Goal: Obtain resource: Obtain resource

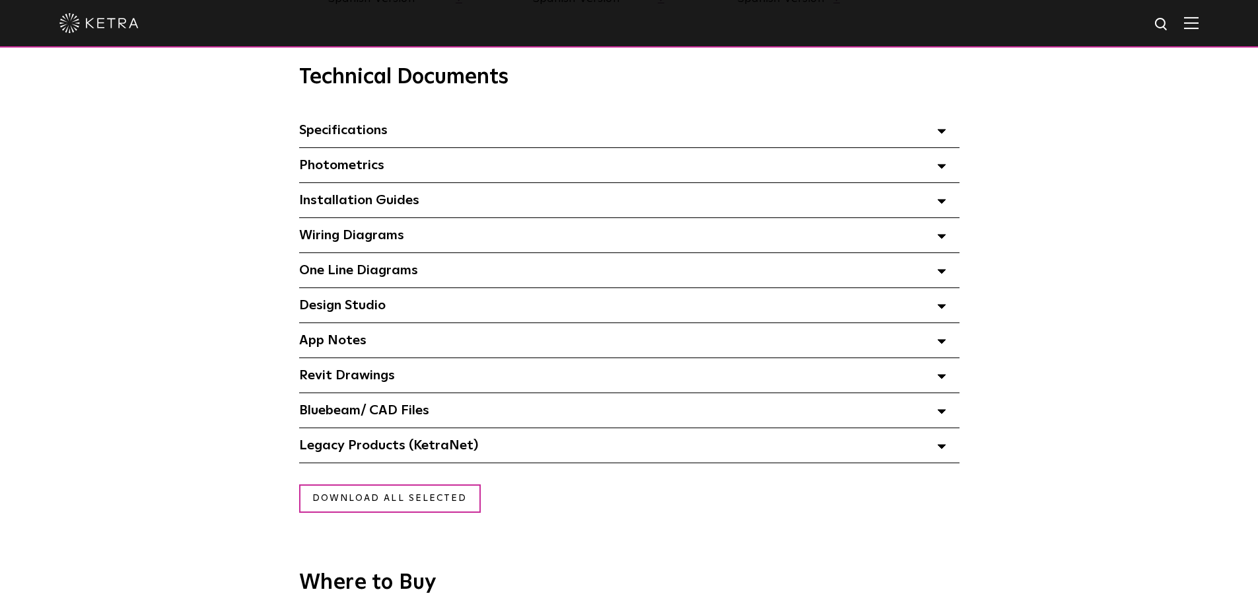
scroll to position [920, 0]
click at [492, 314] on div "Design Studio Select checkboxes to use the bulk download option below" at bounding box center [629, 306] width 660 height 34
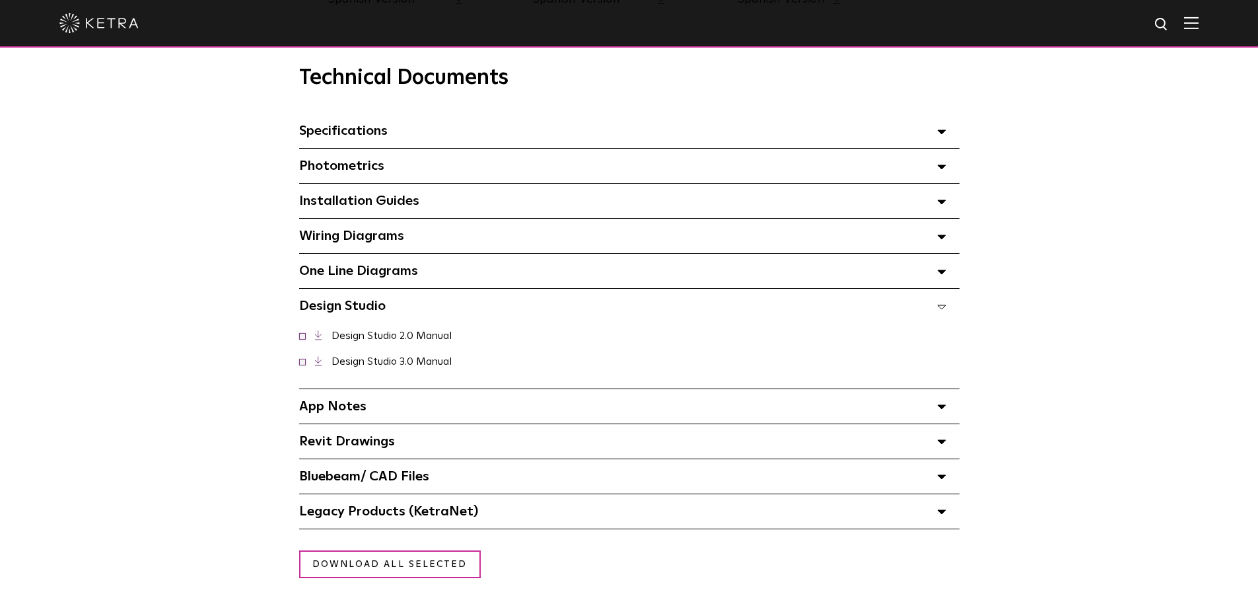
click at [532, 260] on div "One Line Diagrams Select checkboxes to use the bulk download option below" at bounding box center [629, 271] width 660 height 34
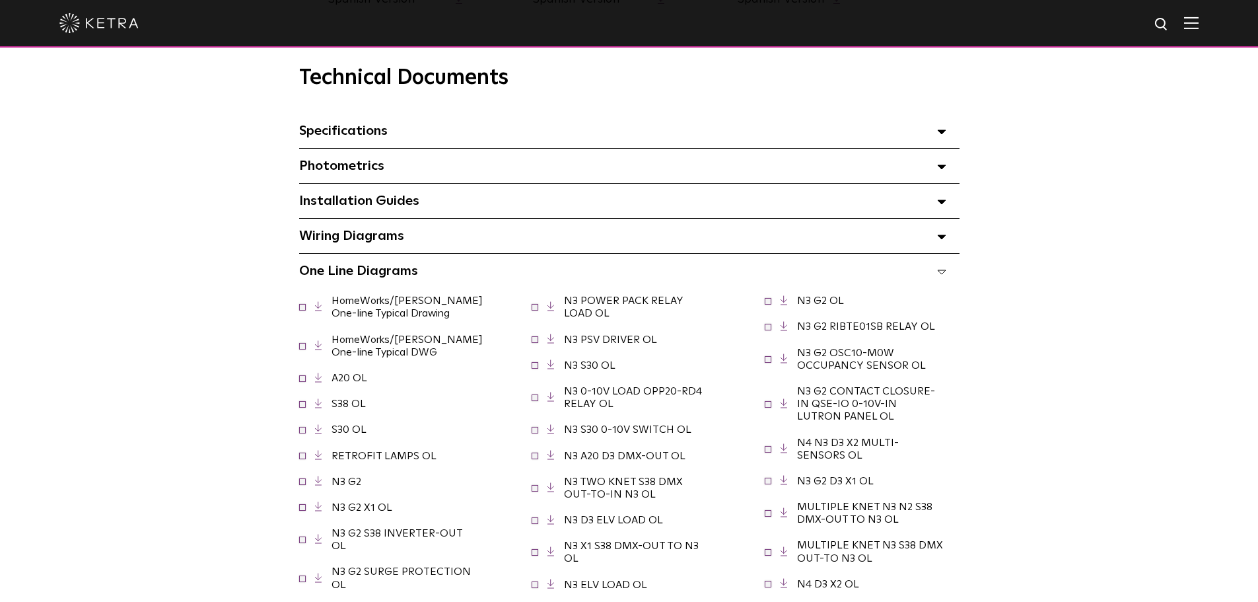
click at [532, 202] on div "Installation Guides Select checkboxes to use the bulk download option below" at bounding box center [629, 201] width 660 height 34
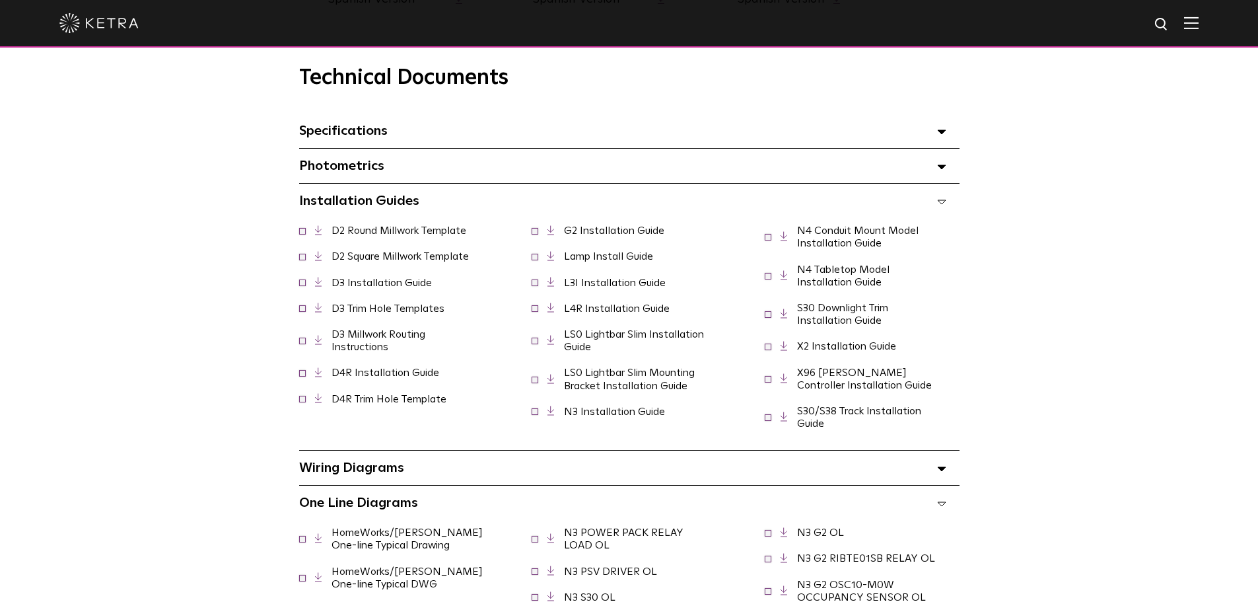
click at [536, 174] on div "Photometrics Select checkboxes to use the bulk download option below" at bounding box center [629, 166] width 660 height 34
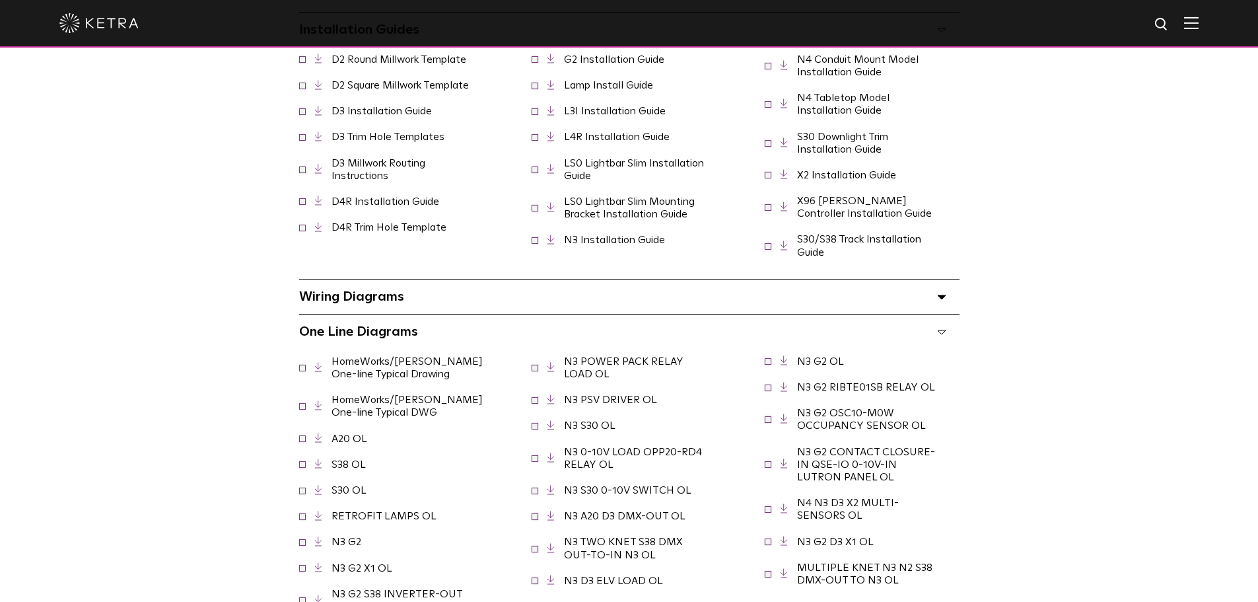
scroll to position [1183, 0]
click at [530, 305] on div "Wiring Diagrams Select checkboxes to use the bulk download option below" at bounding box center [629, 296] width 660 height 34
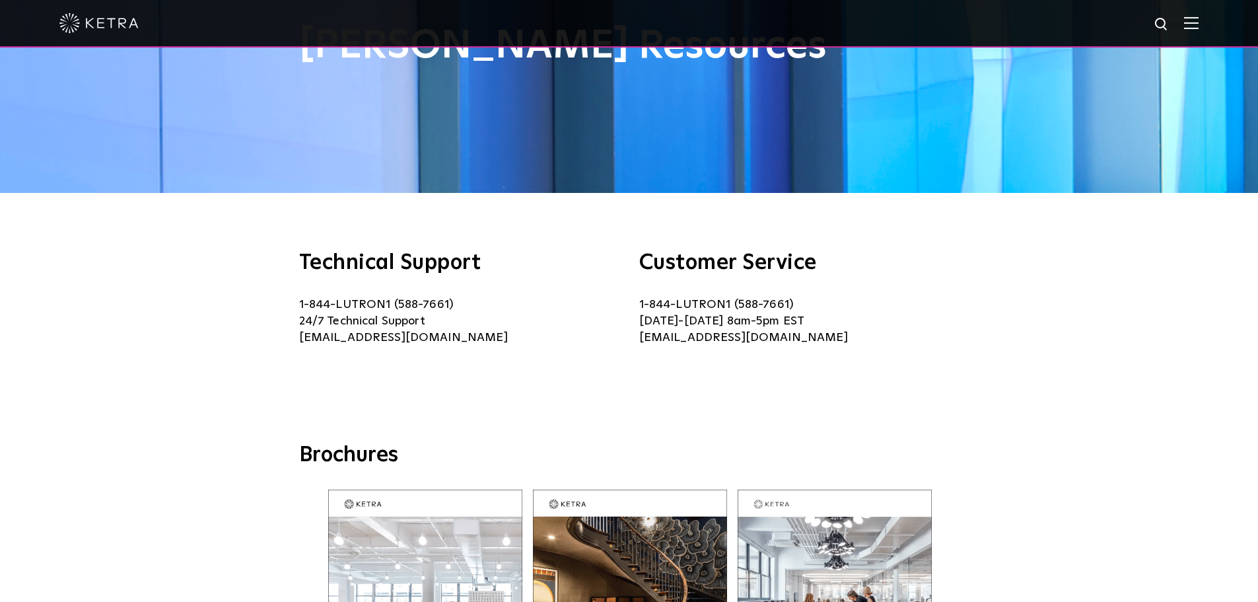
scroll to position [0, 0]
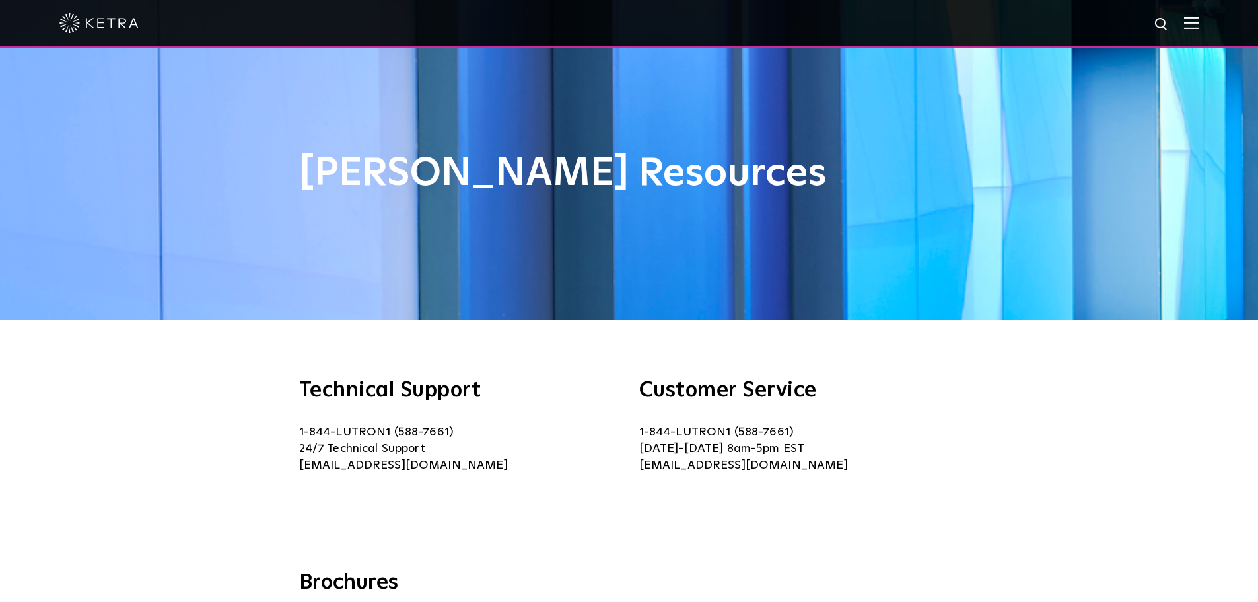
click at [1170, 18] on img at bounding box center [1162, 25] width 17 height 17
type input "logo download"
click at [1120, 15] on button "Search" at bounding box center [1130, 25] width 20 height 20
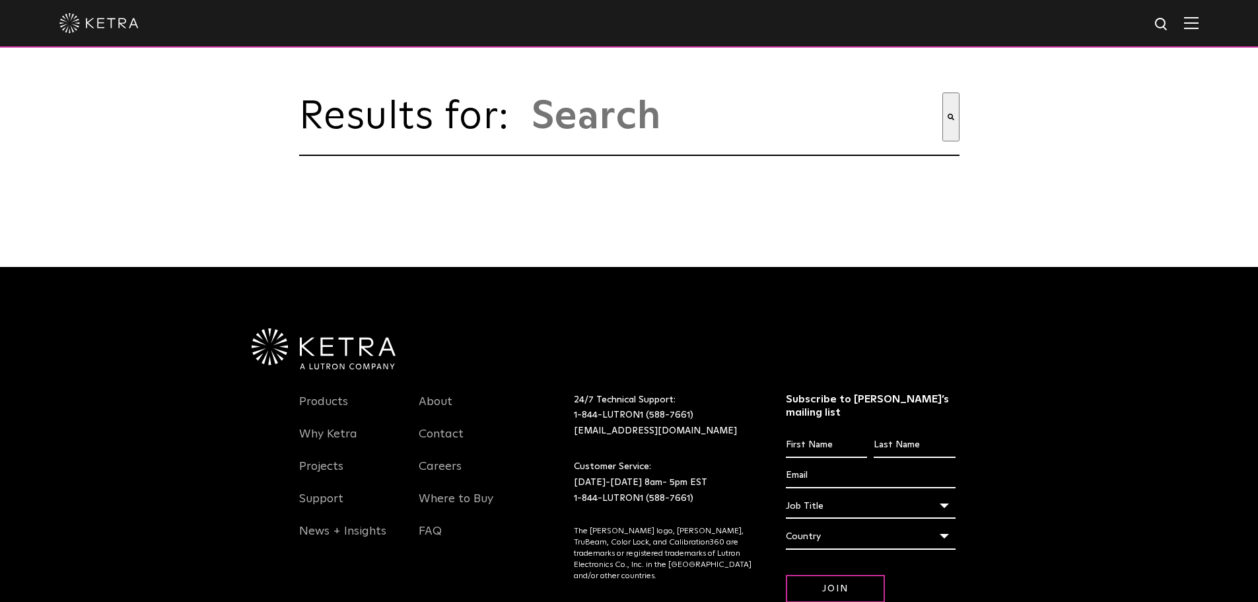
type input "logo download"
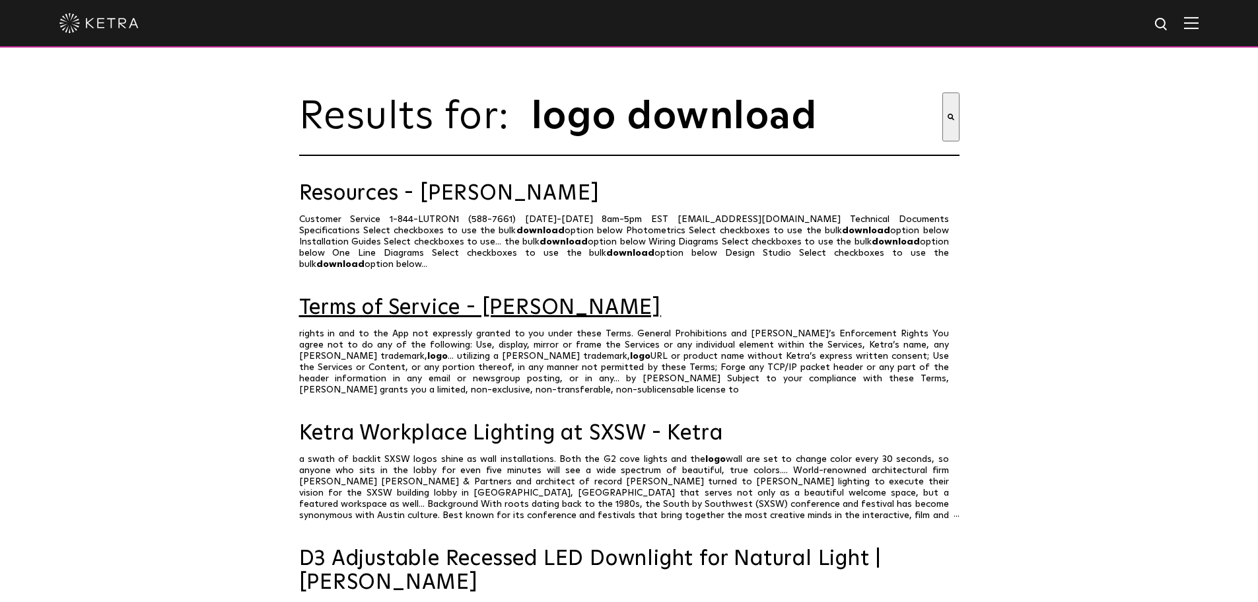
click at [493, 306] on link "Terms of Service - [PERSON_NAME]" at bounding box center [629, 308] width 660 height 23
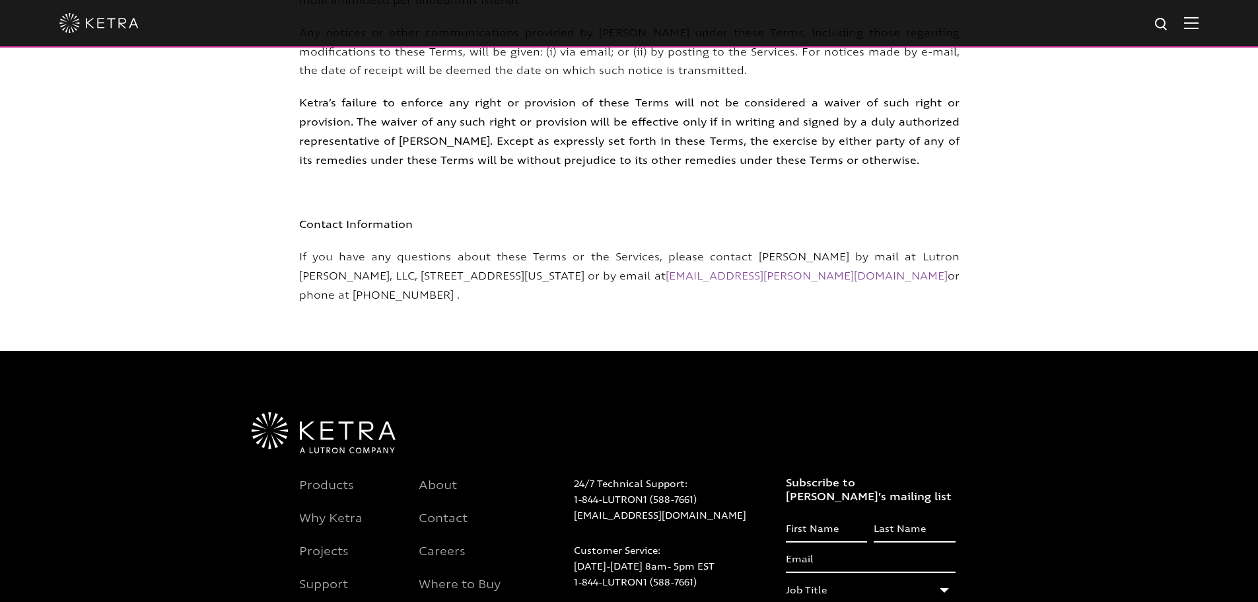
scroll to position [8714, 0]
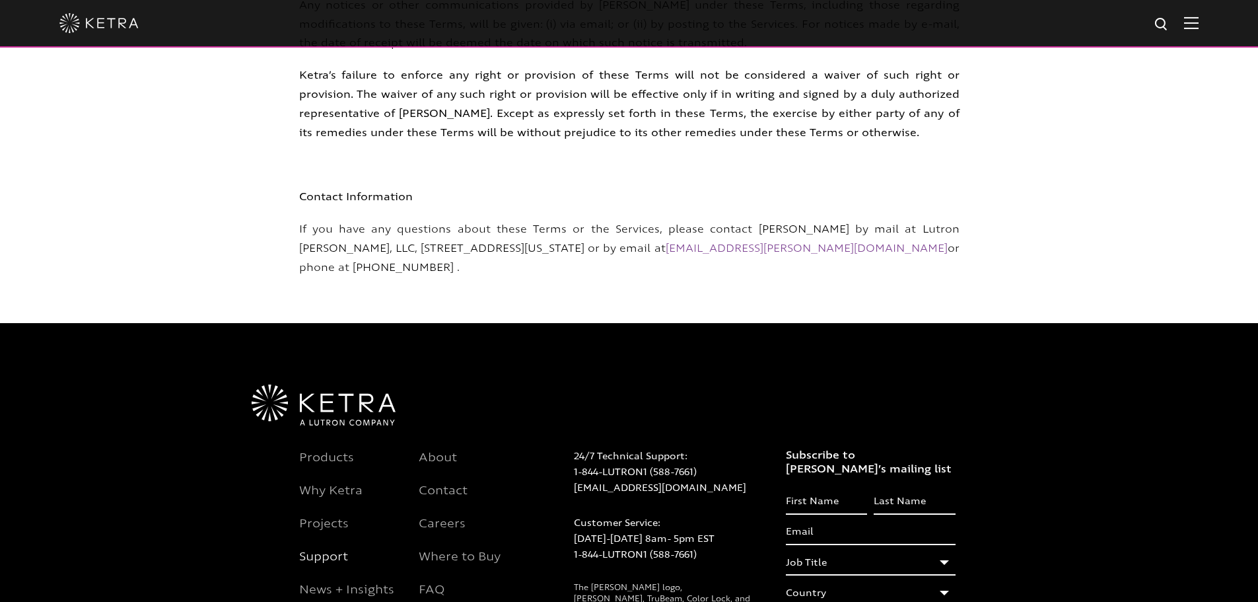
click at [317, 548] on link "Support" at bounding box center [323, 564] width 49 height 32
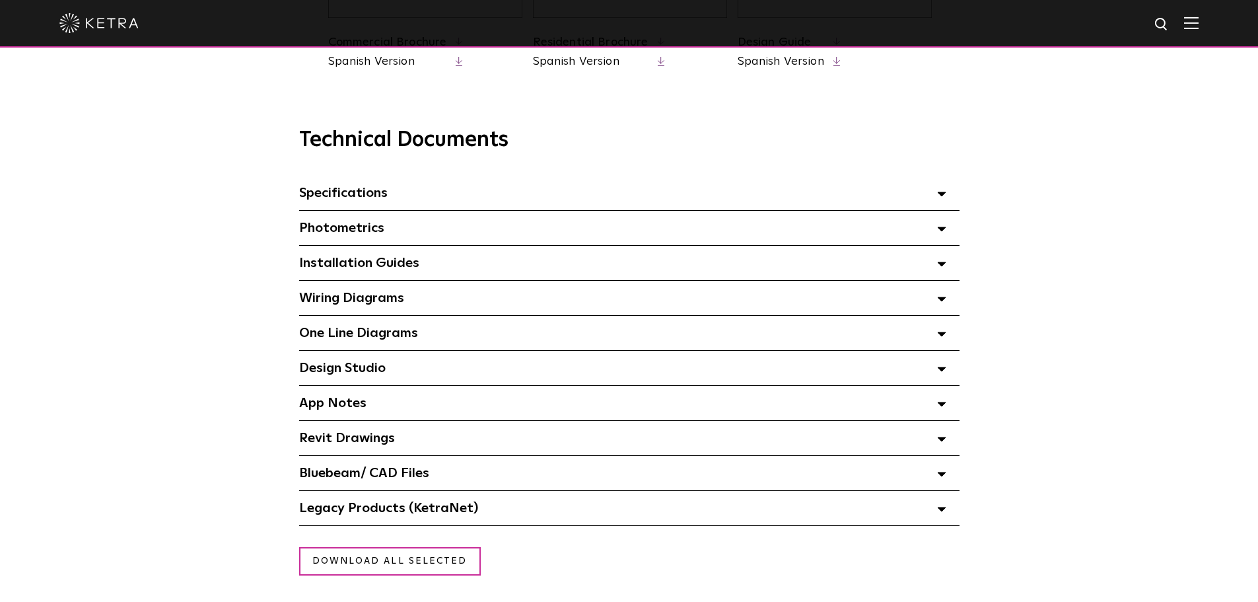
scroll to position [859, 0]
click at [396, 380] on div "Design Studio Select checkboxes to use the bulk download option below" at bounding box center [629, 367] width 660 height 34
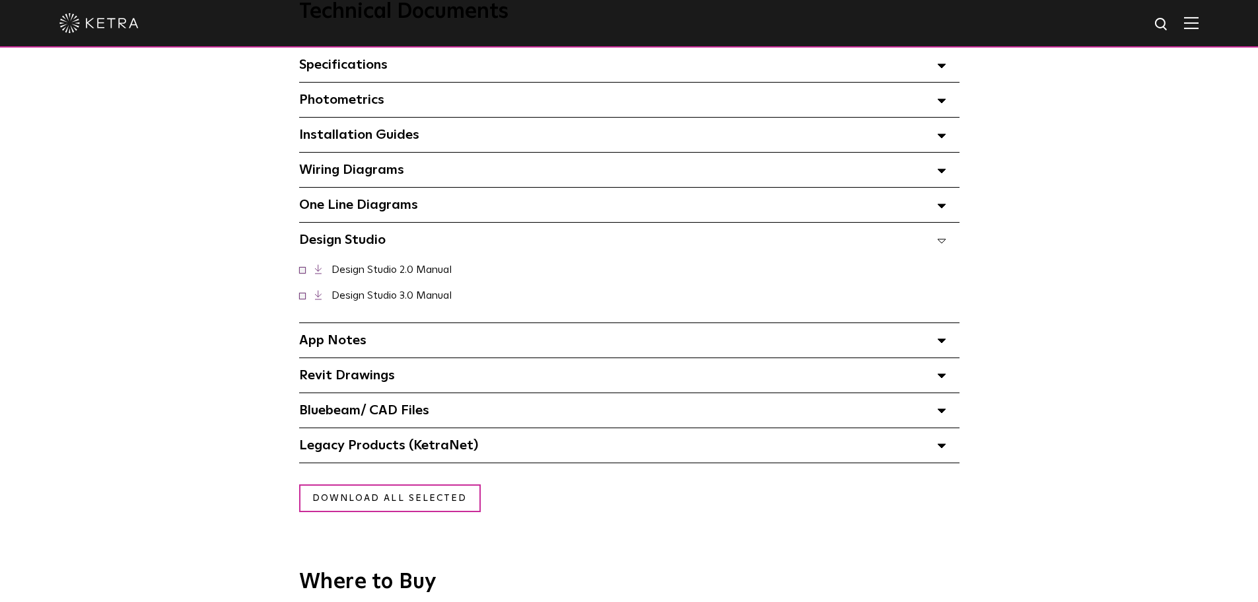
scroll to position [987, 0]
click at [396, 347] on div "App Notes Select checkboxes to use the bulk download option below" at bounding box center [629, 339] width 660 height 34
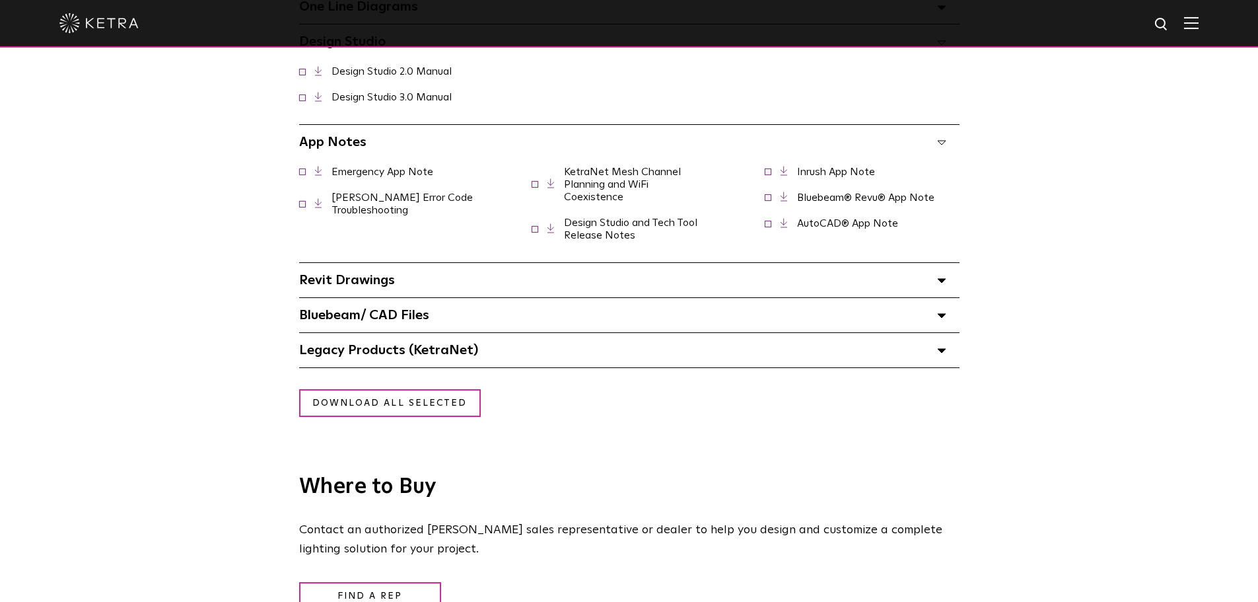
scroll to position [1185, 0]
click at [400, 321] on span "Bluebeam/ CAD Files" at bounding box center [364, 314] width 130 height 13
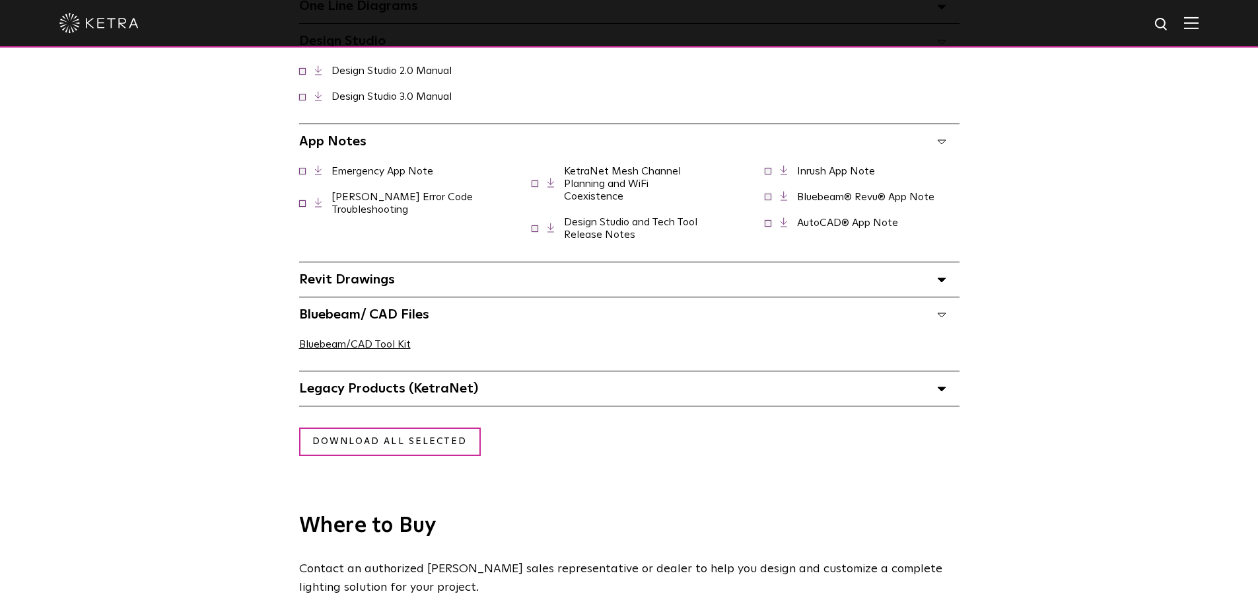
click at [399, 297] on div "Revit Drawings Select checkboxes to use the bulk download option below" at bounding box center [629, 279] width 660 height 34
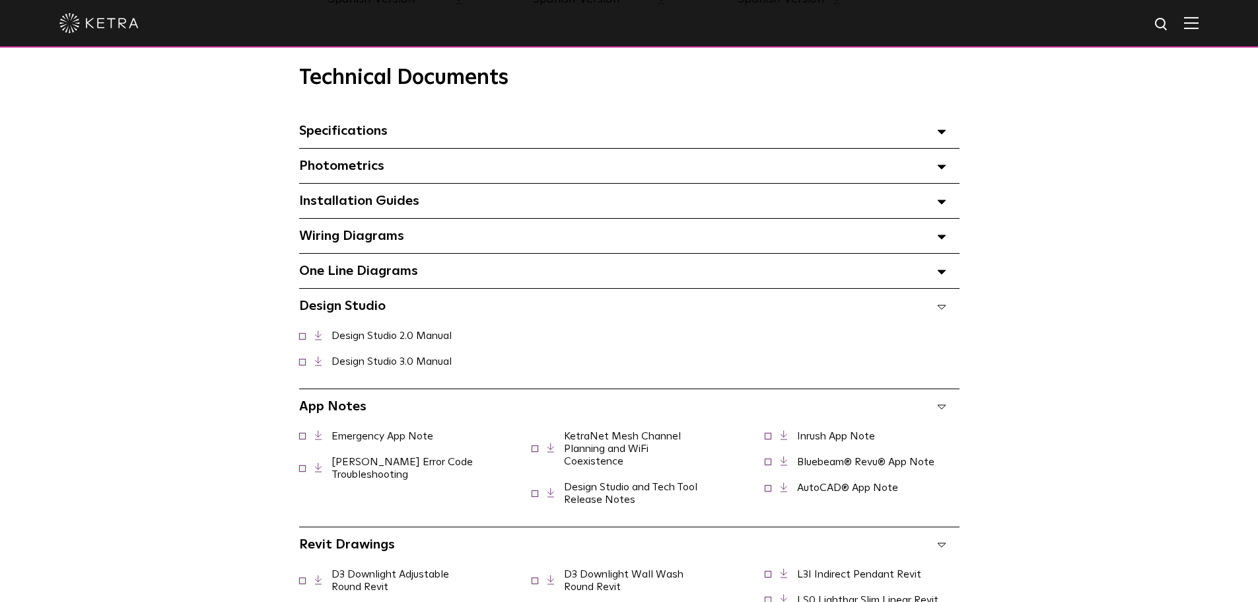
scroll to position [919, 0]
click at [397, 243] on span "Wiring Diagrams Select checkboxes to use the bulk download option below" at bounding box center [351, 236] width 105 height 13
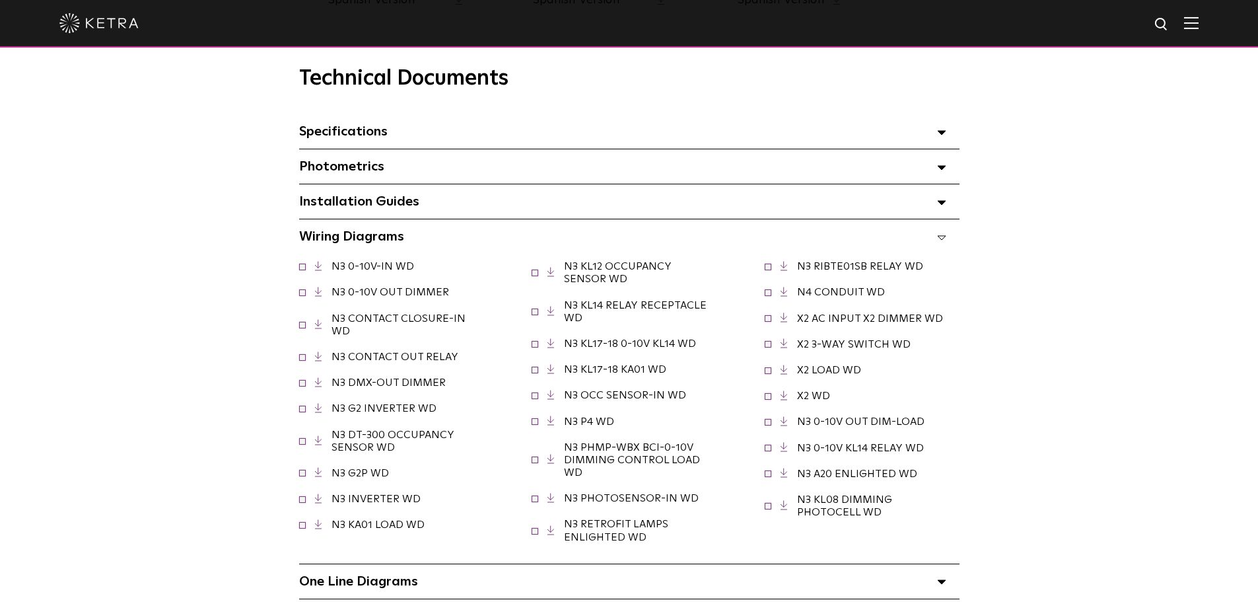
click at [400, 192] on div "Installation Guides Select checkboxes to use the bulk download option below" at bounding box center [629, 201] width 660 height 34
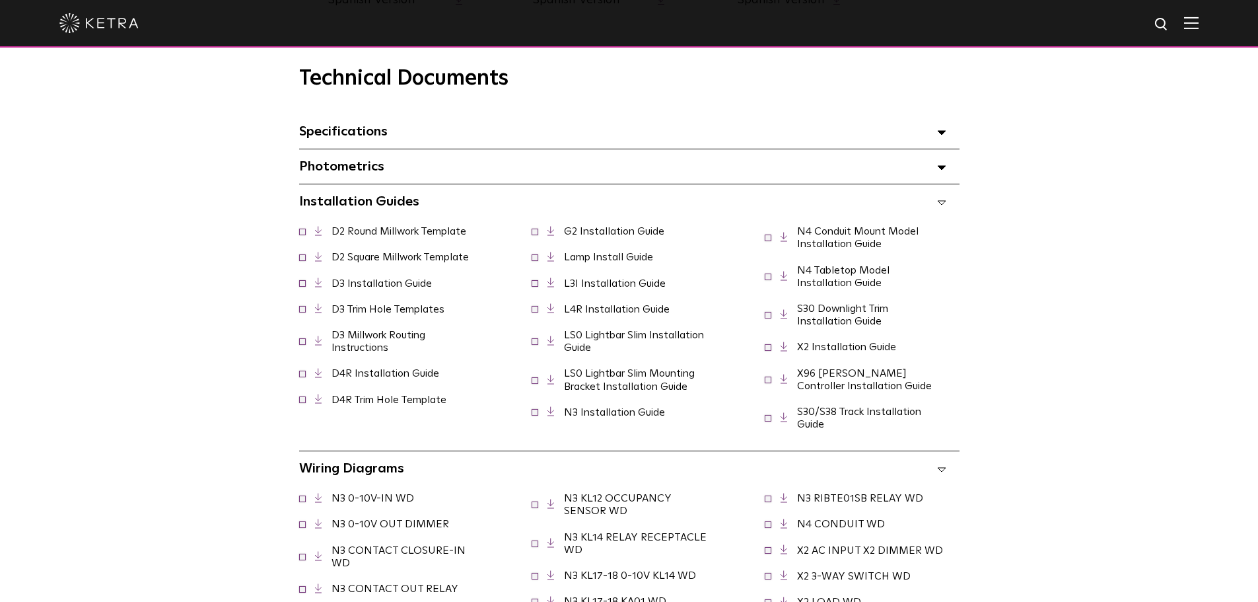
click at [394, 174] on div "Photometrics Select checkboxes to use the bulk download option below" at bounding box center [629, 166] width 660 height 34
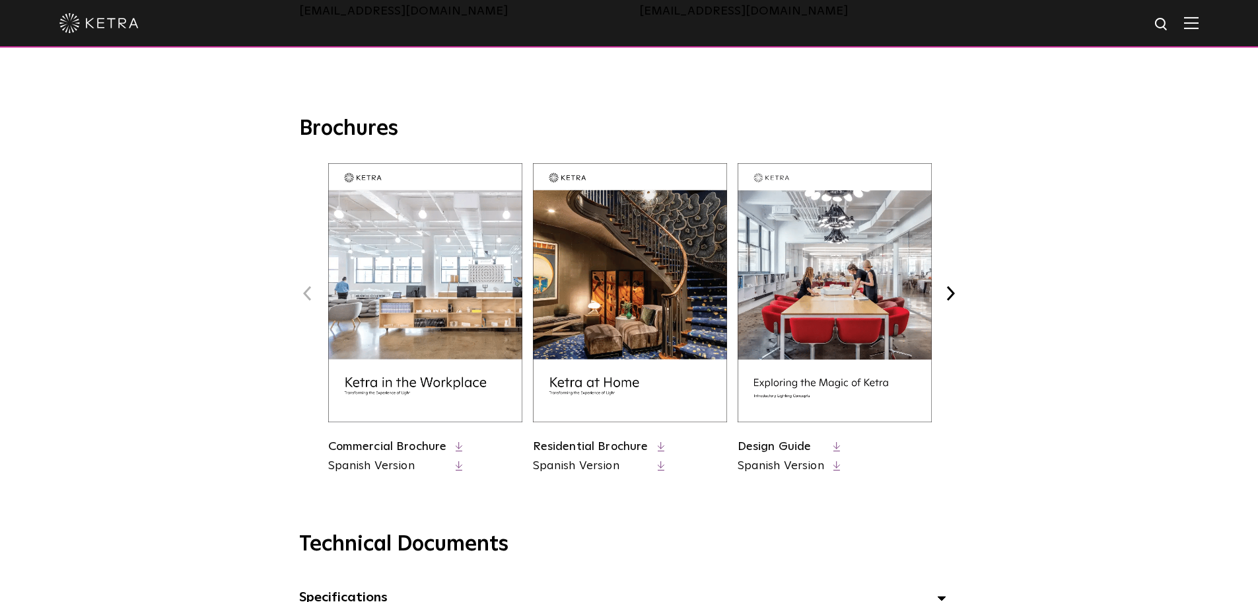
scroll to position [453, 0]
click at [948, 297] on button "Next" at bounding box center [951, 293] width 17 height 17
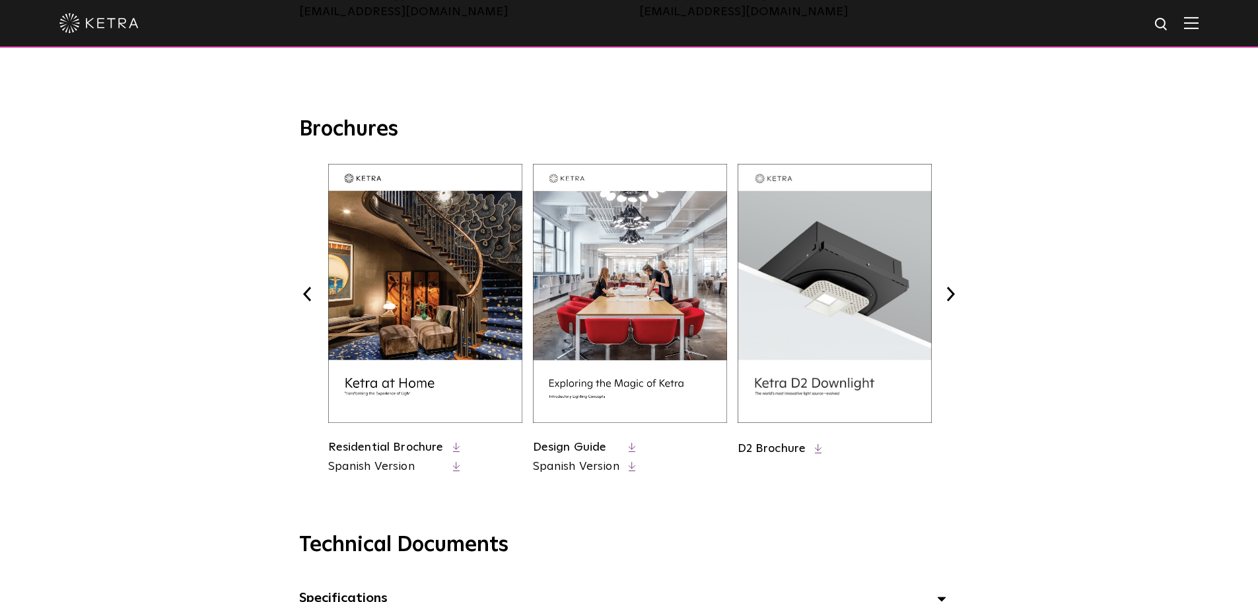
click at [948, 297] on button "Next" at bounding box center [951, 293] width 17 height 17
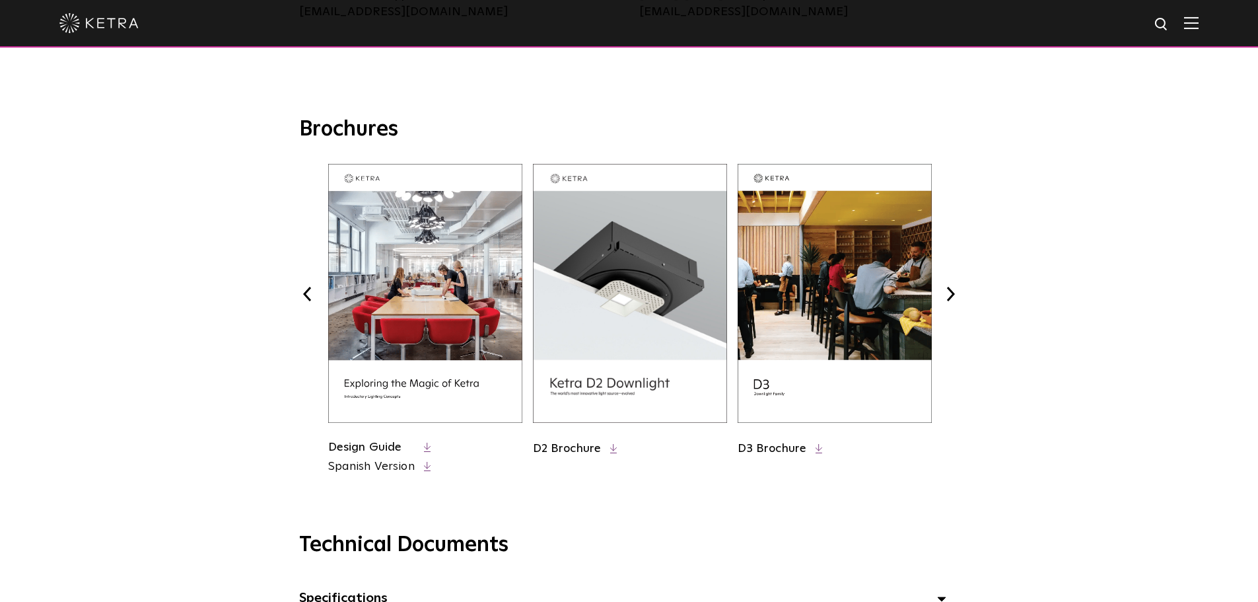
click at [948, 297] on button "Next" at bounding box center [951, 293] width 17 height 17
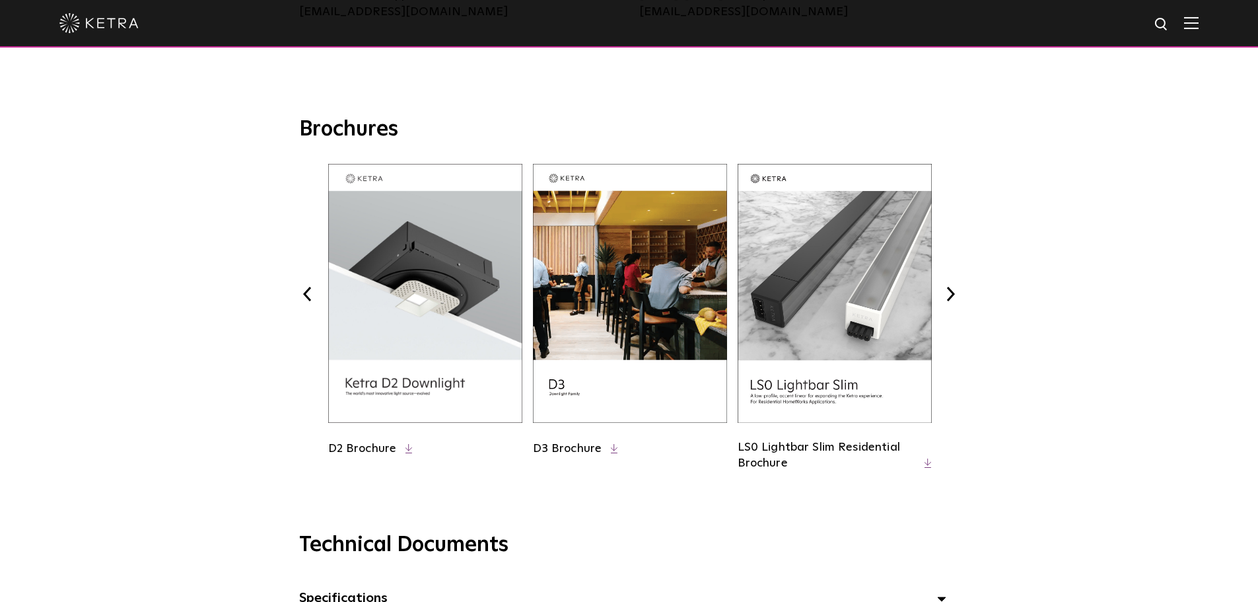
click at [948, 297] on button "Next" at bounding box center [951, 293] width 17 height 17
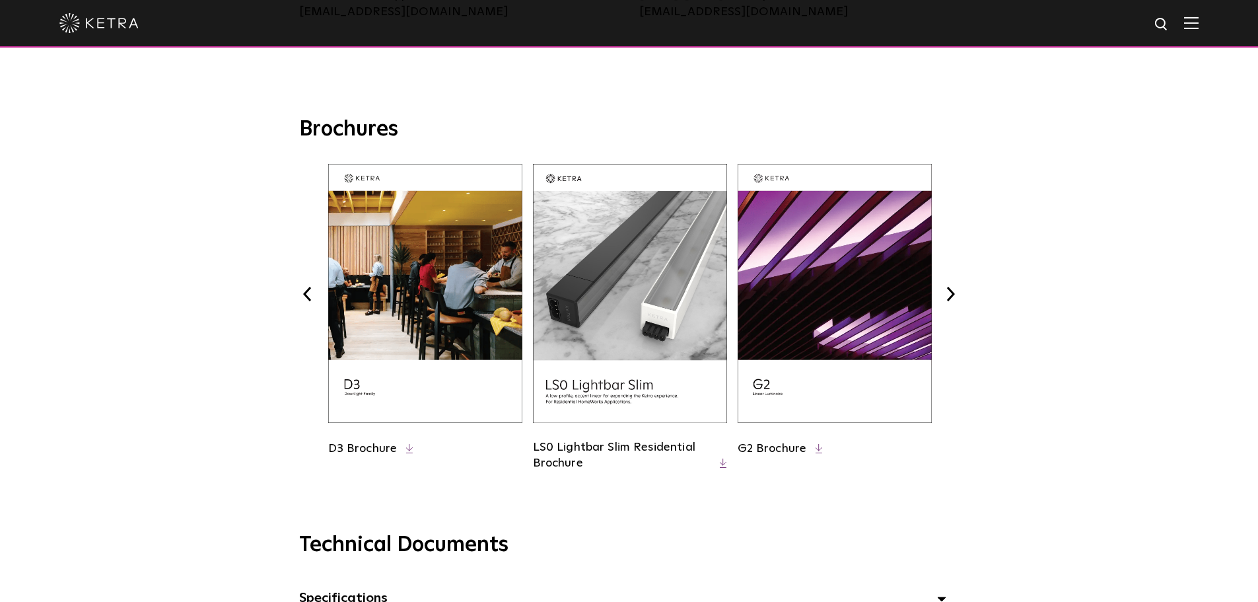
click at [948, 297] on button "Next" at bounding box center [951, 293] width 17 height 17
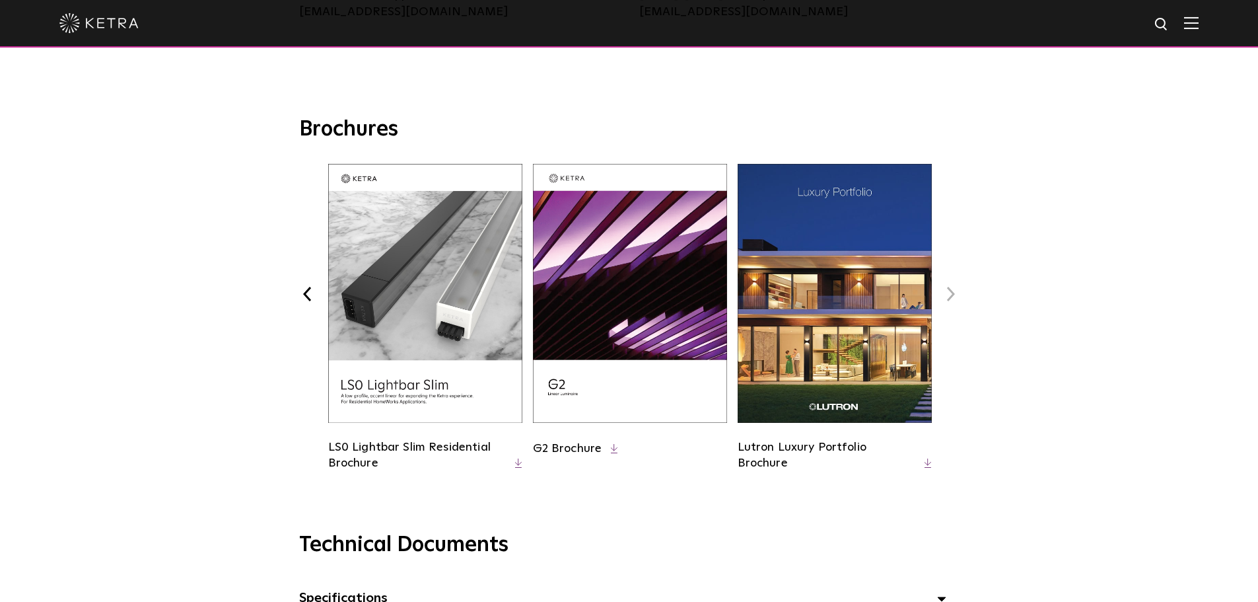
click at [948, 297] on button "Next" at bounding box center [951, 293] width 17 height 17
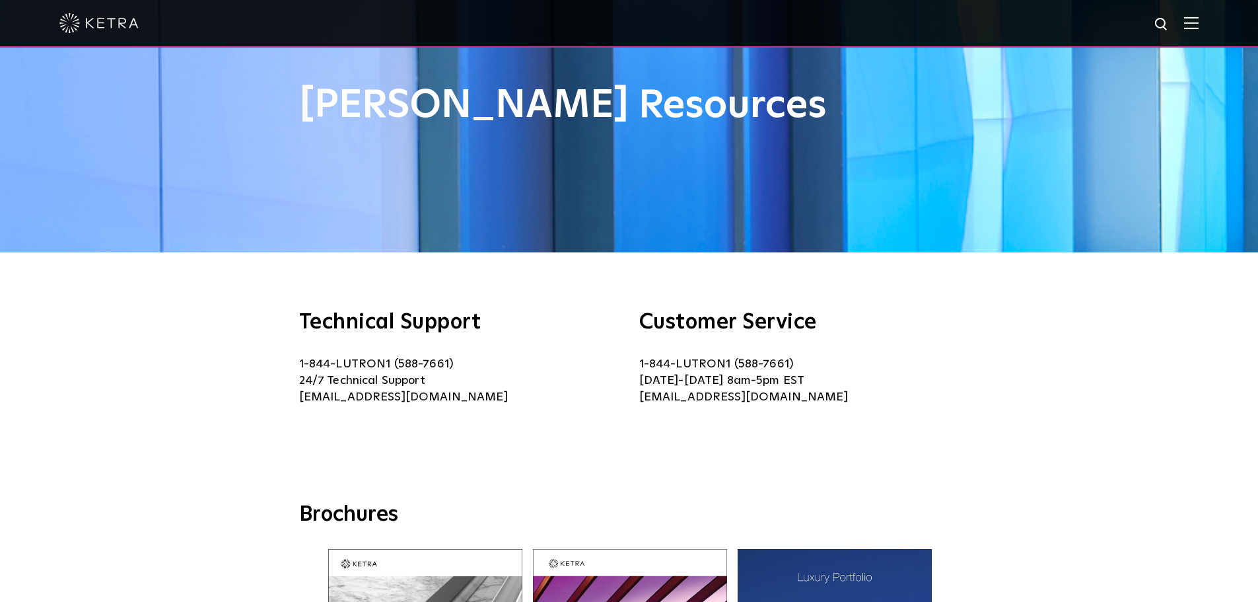
scroll to position [0, 0]
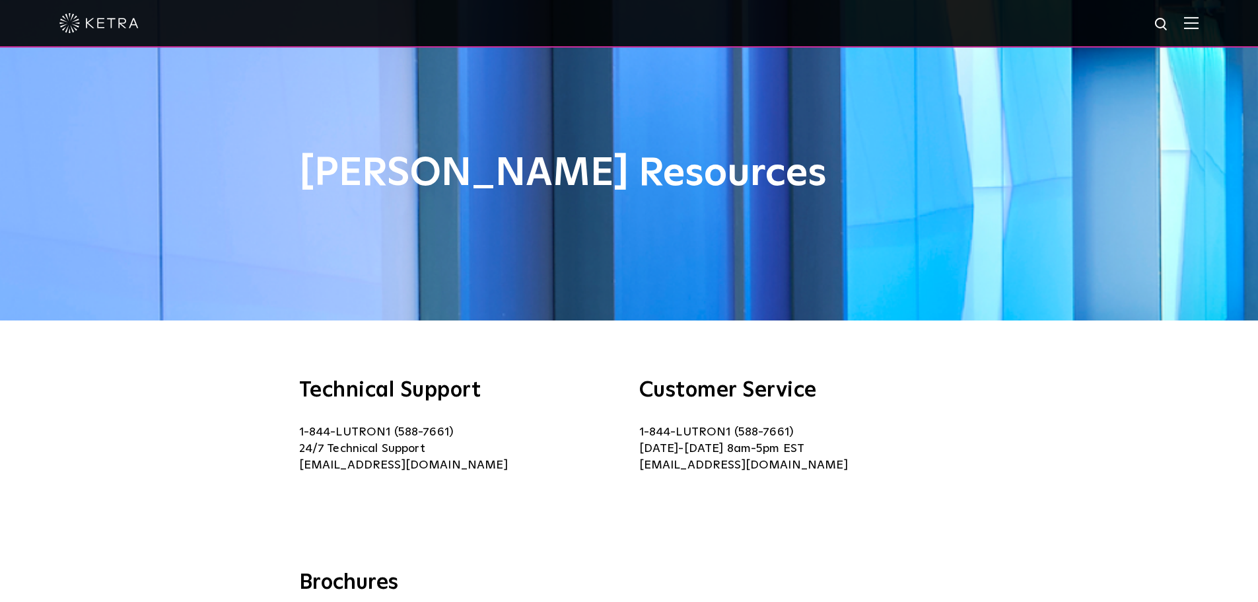
click at [1199, 24] on img at bounding box center [1191, 23] width 15 height 13
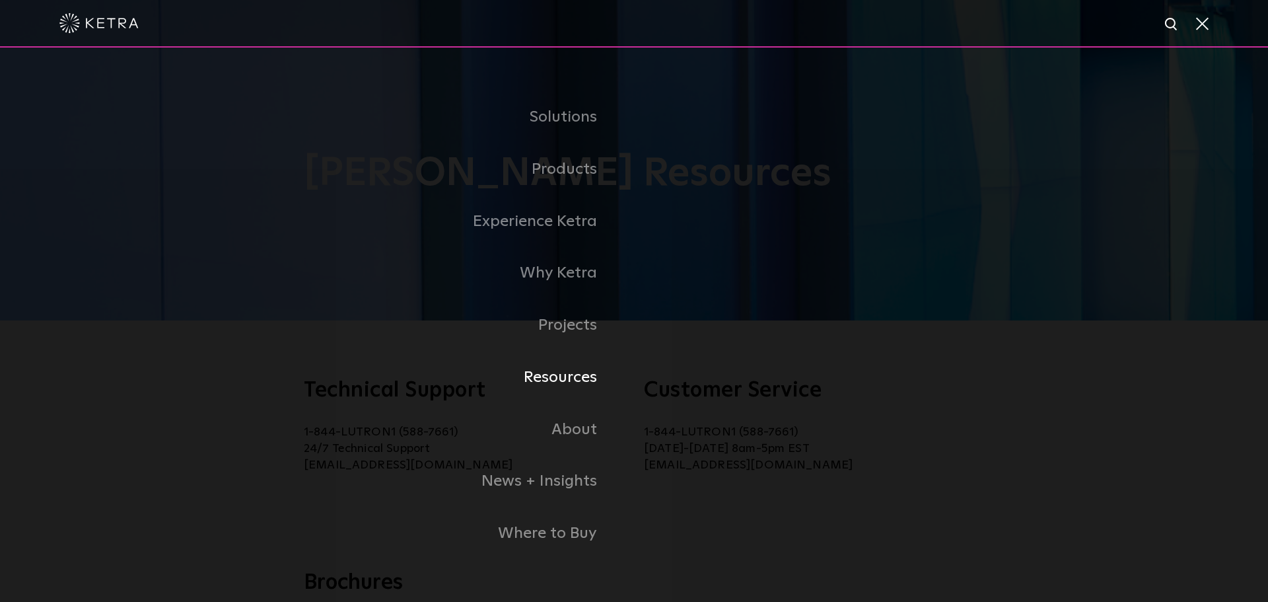
click at [555, 375] on link "Resources" at bounding box center [413, 377] width 443 height 52
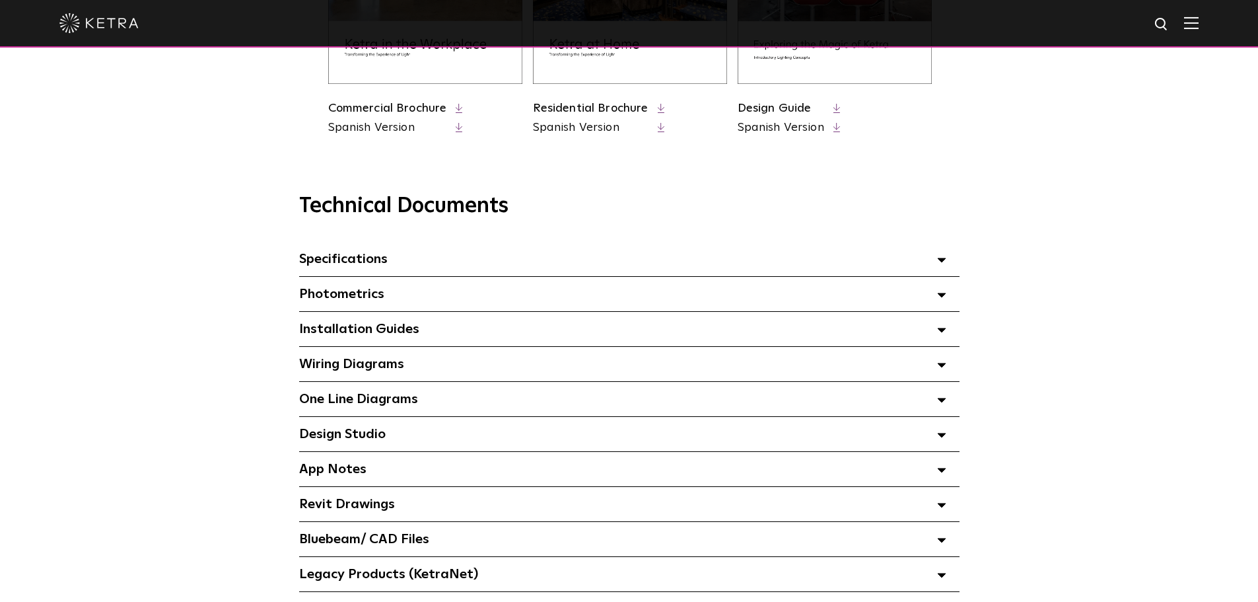
scroll to position [2069, 0]
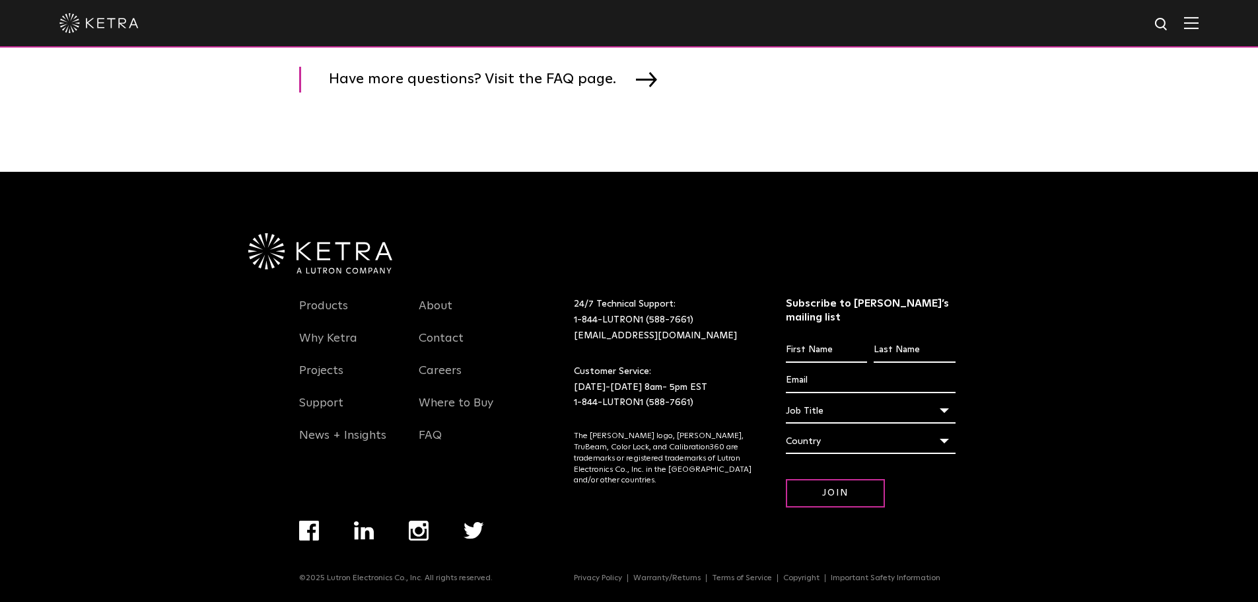
click at [617, 436] on p "The [PERSON_NAME] logo, [PERSON_NAME], TruBeam, Color Lock, and Calibration360 …" at bounding box center [663, 458] width 179 height 55
click at [617, 442] on p "The [PERSON_NAME] logo, [PERSON_NAME], TruBeam, Color Lock, and Calibration360 …" at bounding box center [663, 458] width 179 height 55
click at [322, 446] on link "News + Insights" at bounding box center [342, 443] width 87 height 30
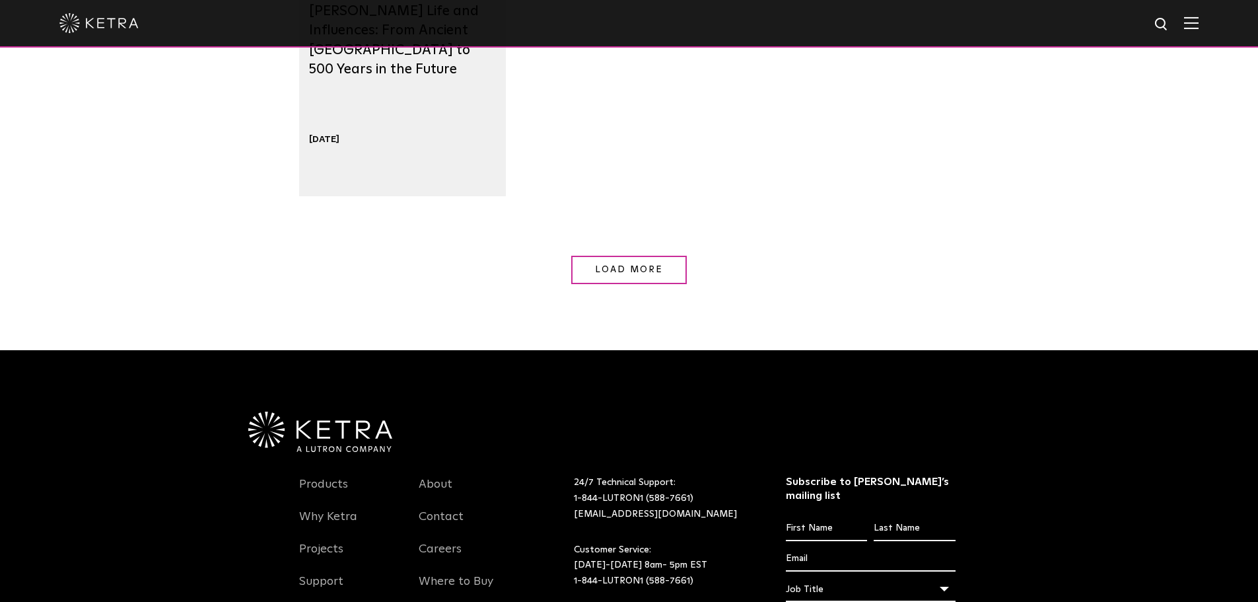
scroll to position [1519, 0]
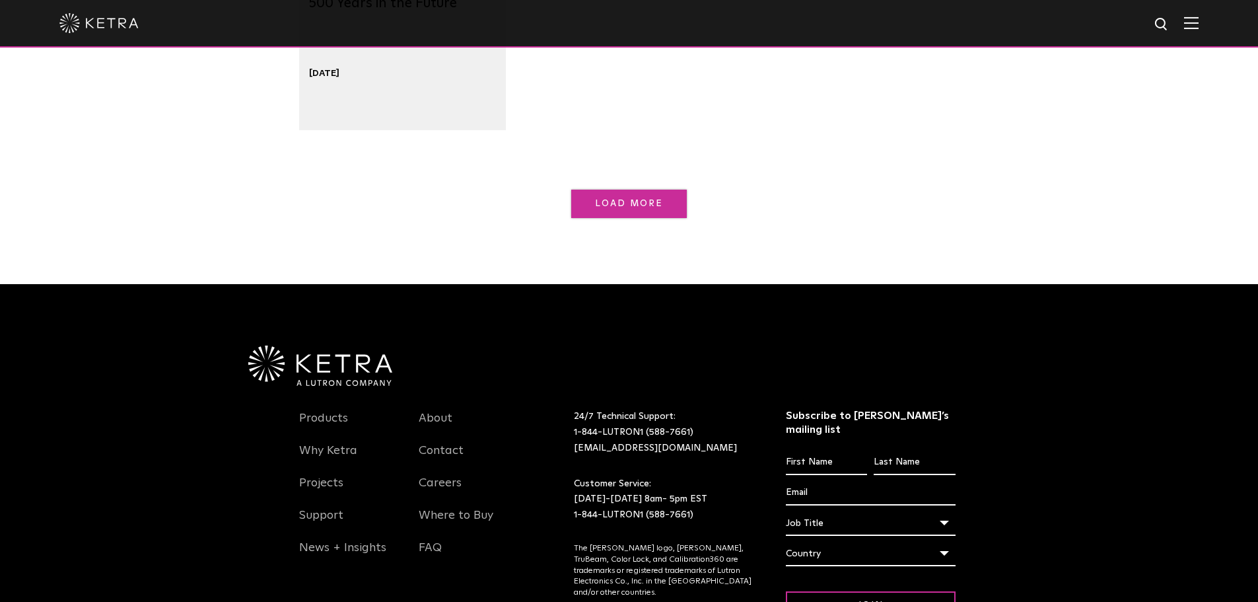
click at [613, 202] on span "Load More" at bounding box center [629, 203] width 69 height 9
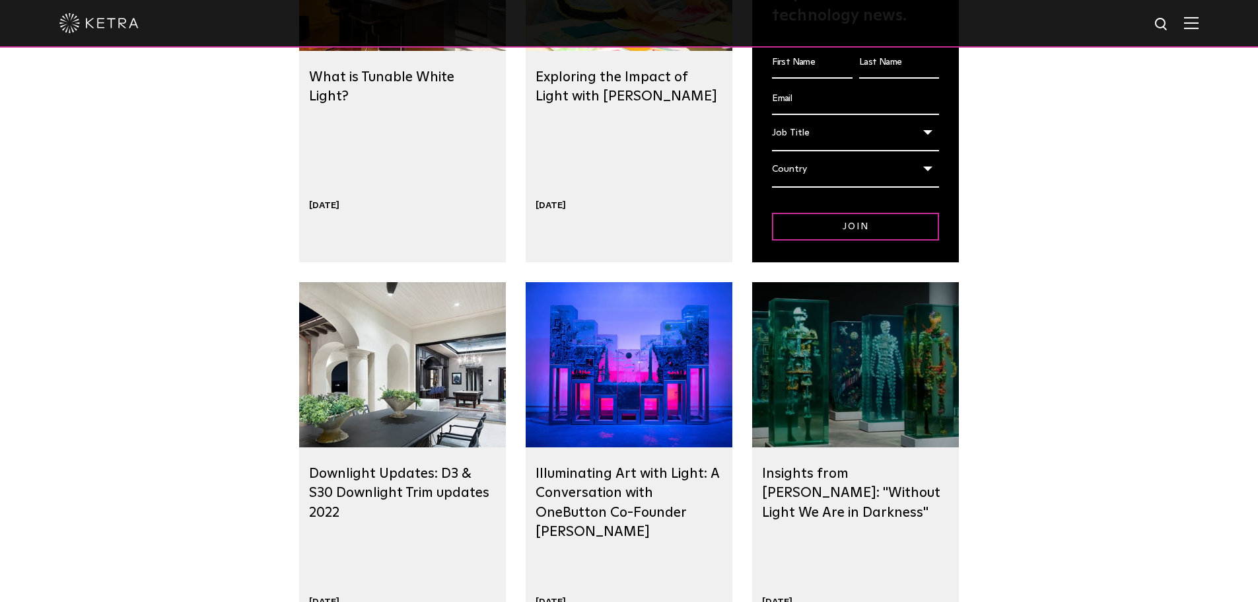
scroll to position [0, 0]
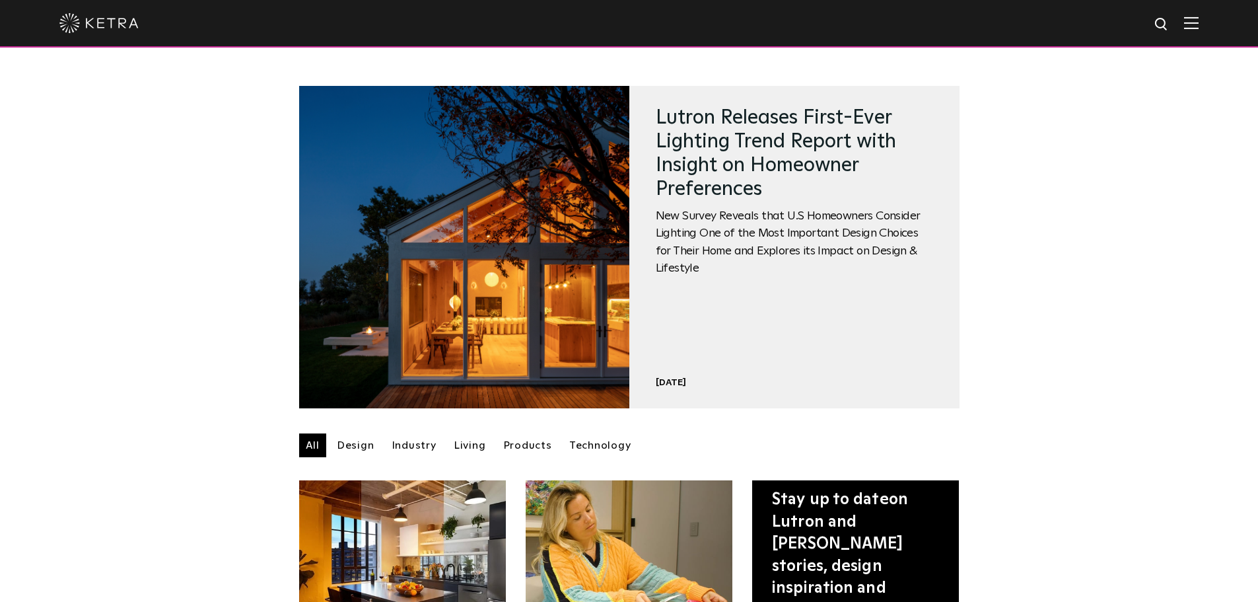
click at [1162, 20] on div at bounding box center [628, 23] width 1139 height 46
click at [1168, 26] on img at bounding box center [1162, 25] width 17 height 17
type input "logo"
click at [1137, 21] on img "Search" at bounding box center [1131, 25] width 14 height 14
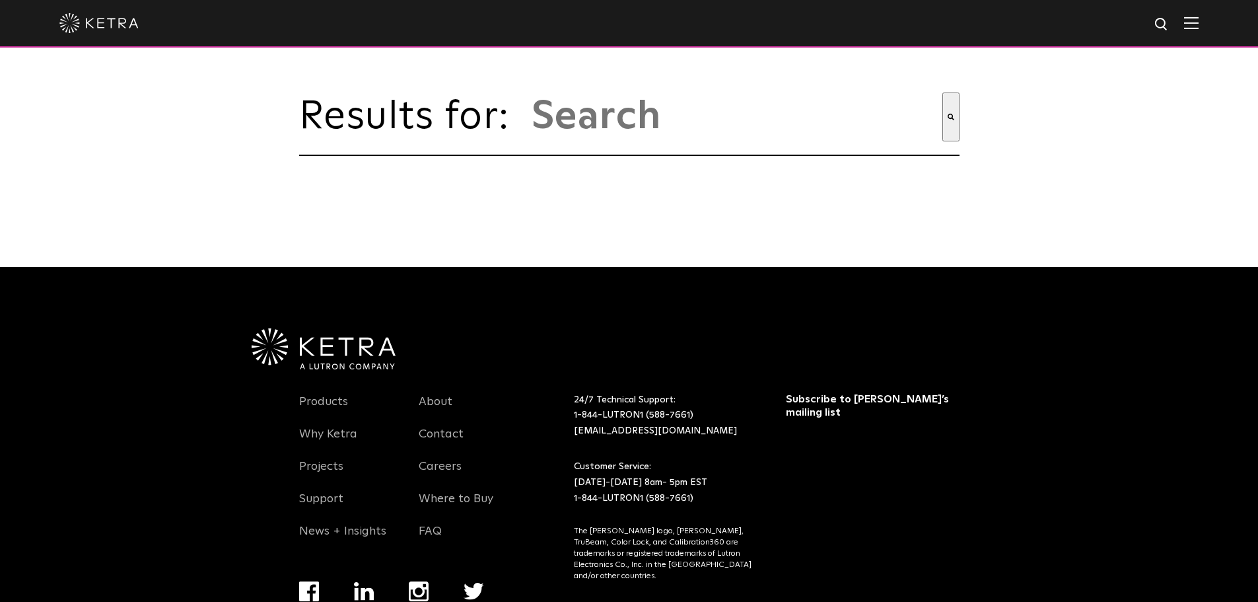
type input "logo"
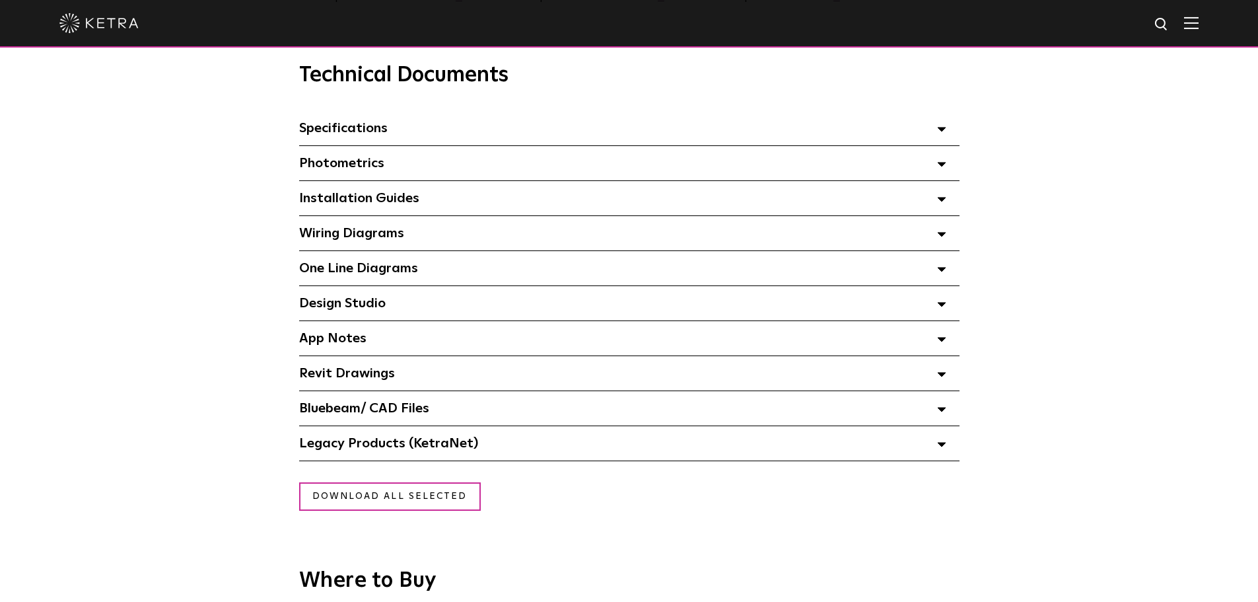
scroll to position [923, 0]
click at [310, 305] on span "Design Studio Select checkboxes to use the bulk download option below" at bounding box center [342, 302] width 87 height 13
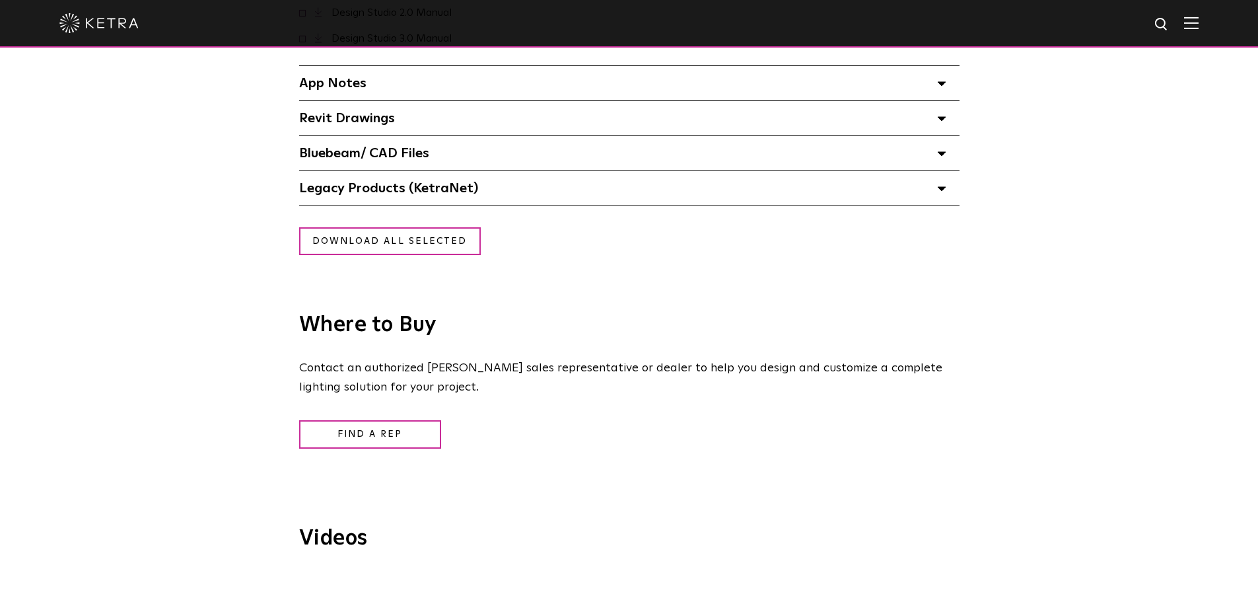
click at [353, 125] on span "Revit Drawings Select checkboxes to use the bulk download option below" at bounding box center [347, 118] width 96 height 13
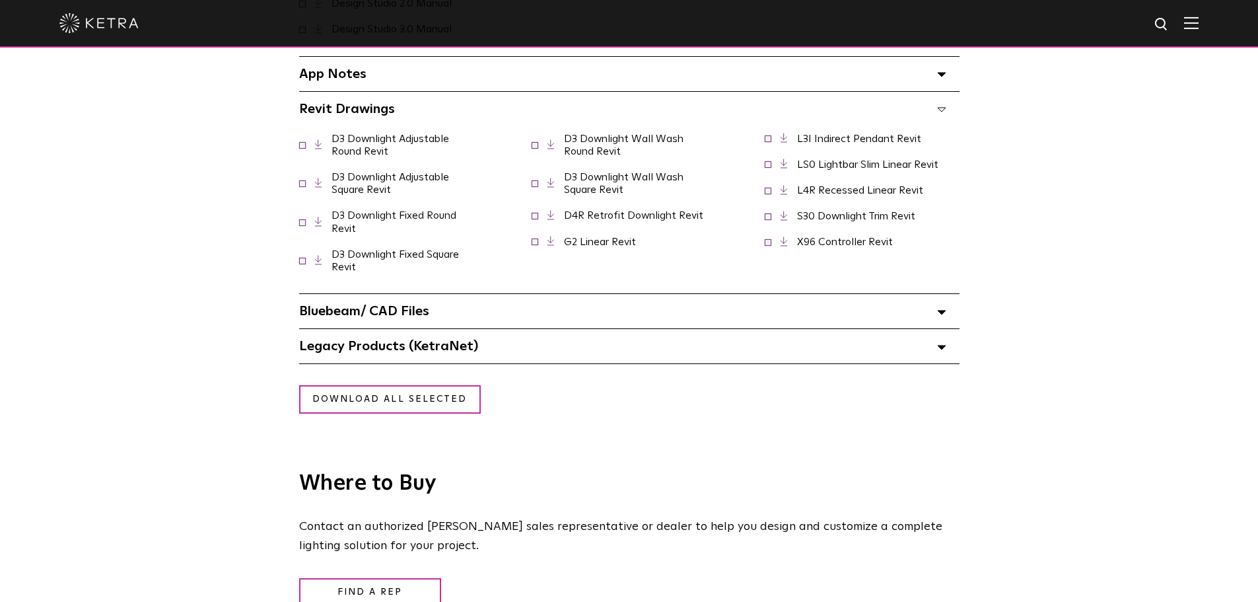
scroll to position [1253, 0]
click at [432, 311] on div "Bluebeam/ CAD Files" at bounding box center [629, 310] width 660 height 34
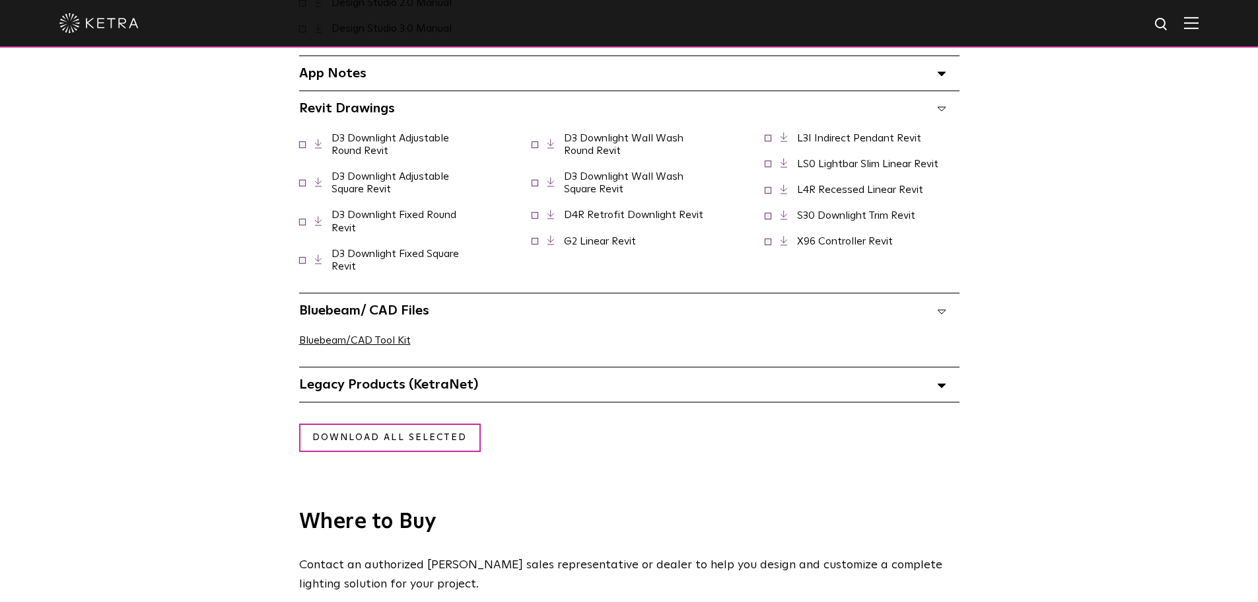
click at [441, 386] on span "Legacy Products (KetraNet) Select checkboxes to use the bulk download option be…" at bounding box center [388, 384] width 179 height 13
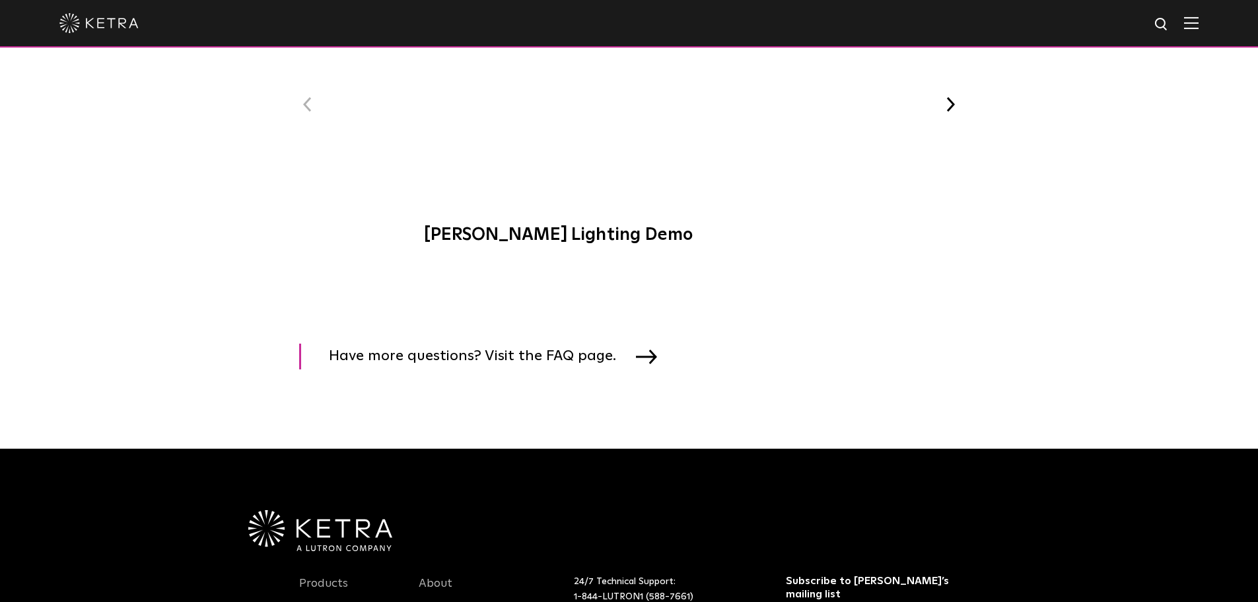
scroll to position [2104, 0]
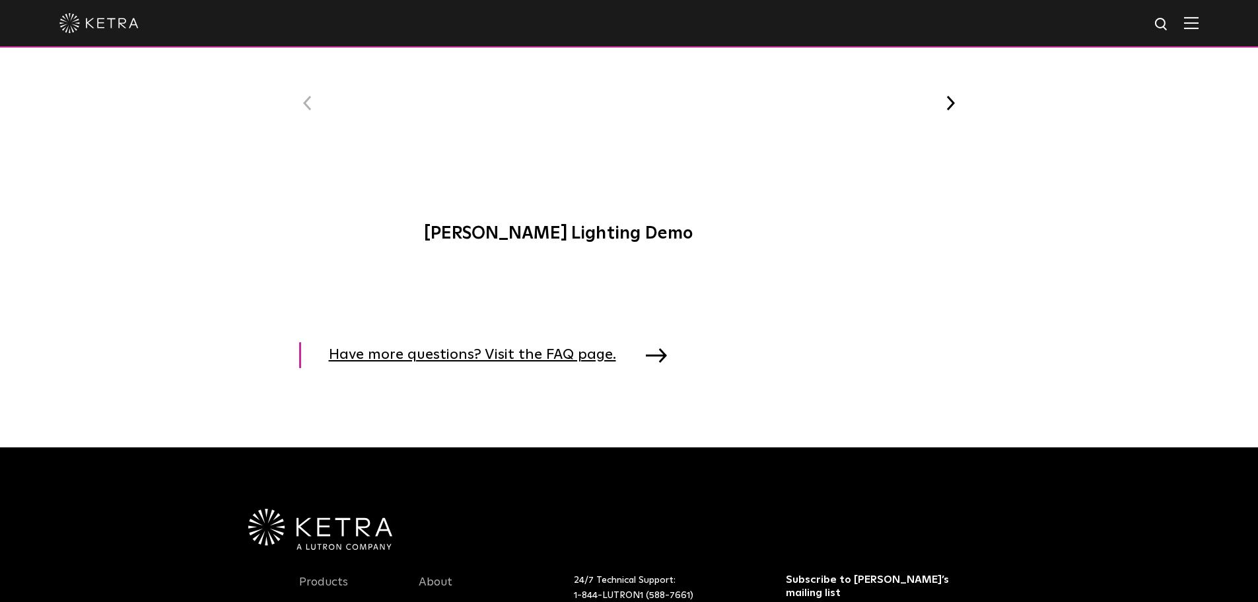
click at [597, 361] on span "Have more questions? Visit the FAQ page." at bounding box center [482, 355] width 307 height 26
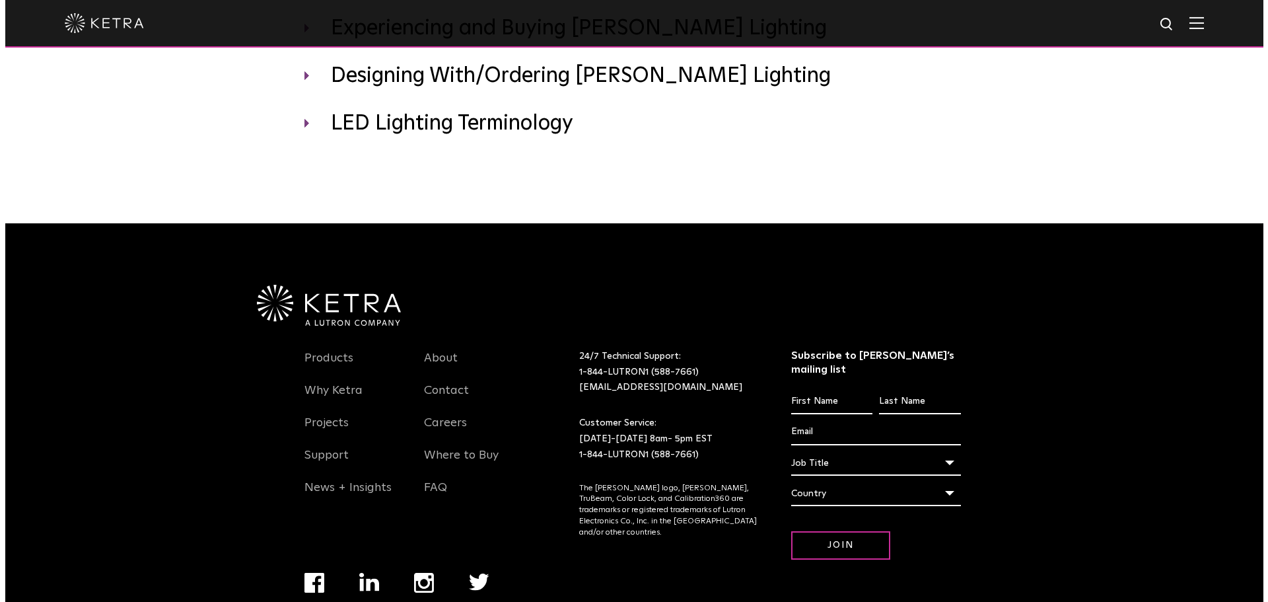
scroll to position [401, 0]
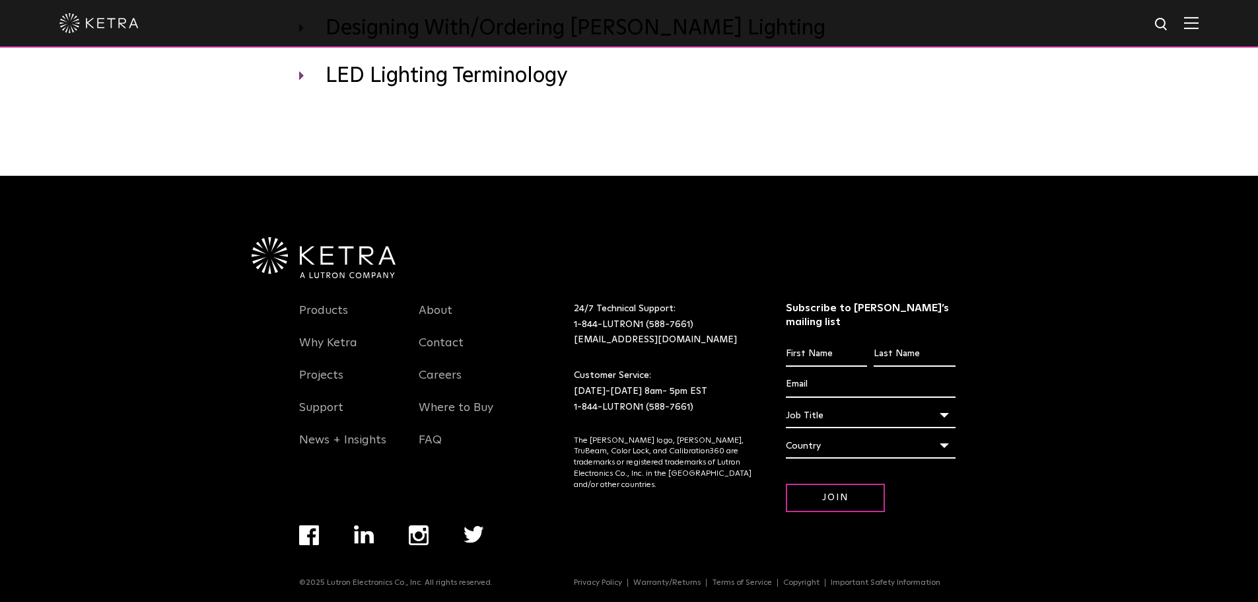
click at [1199, 23] on img at bounding box center [1191, 23] width 15 height 13
